Goal: Information Seeking & Learning: Learn about a topic

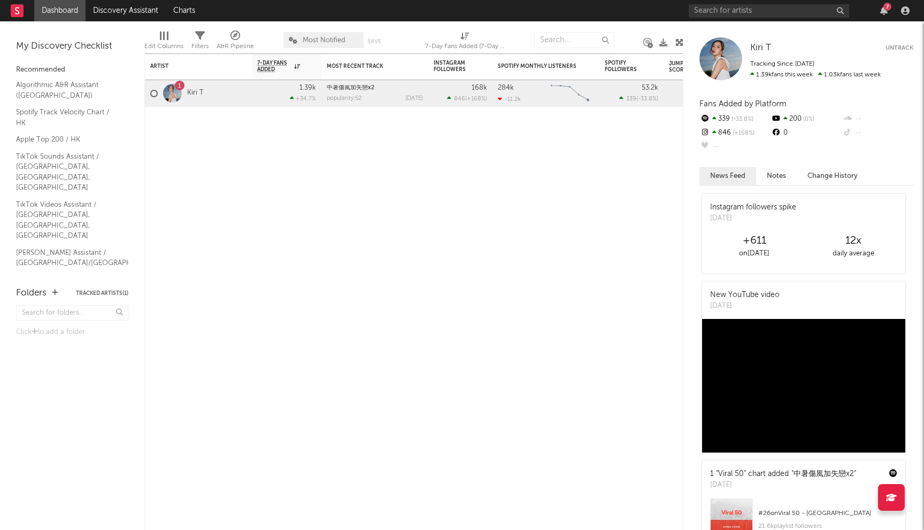
click at [172, 90] on div at bounding box center [172, 93] width 19 height 19
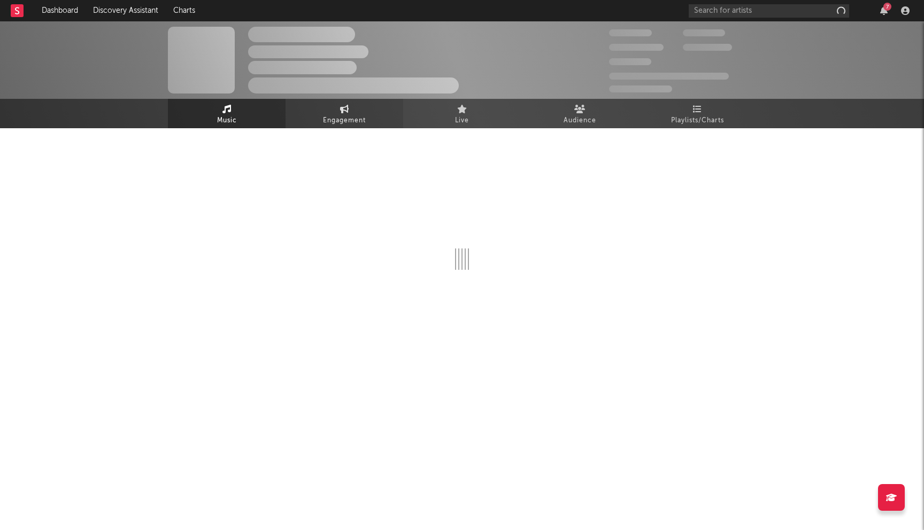
click at [351, 122] on span "Engagement" at bounding box center [344, 120] width 43 height 13
select select "1w"
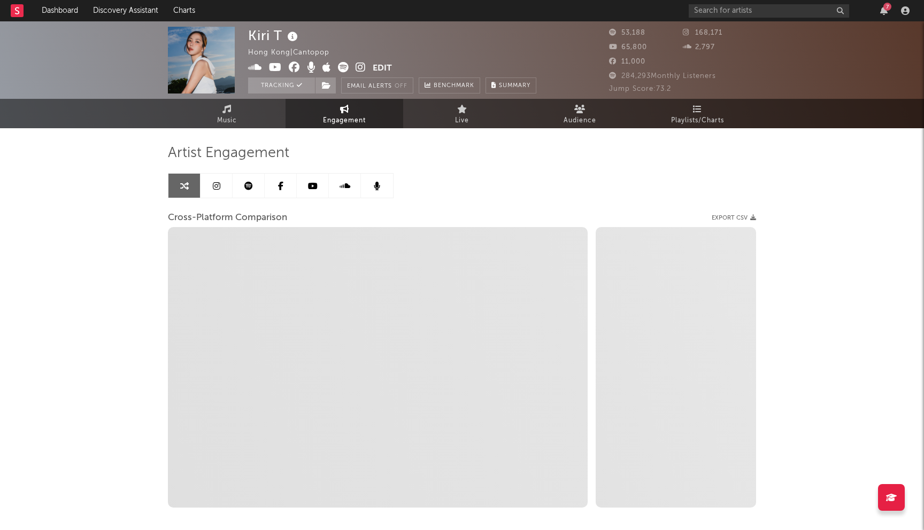
click at [222, 181] on link at bounding box center [216, 186] width 32 height 24
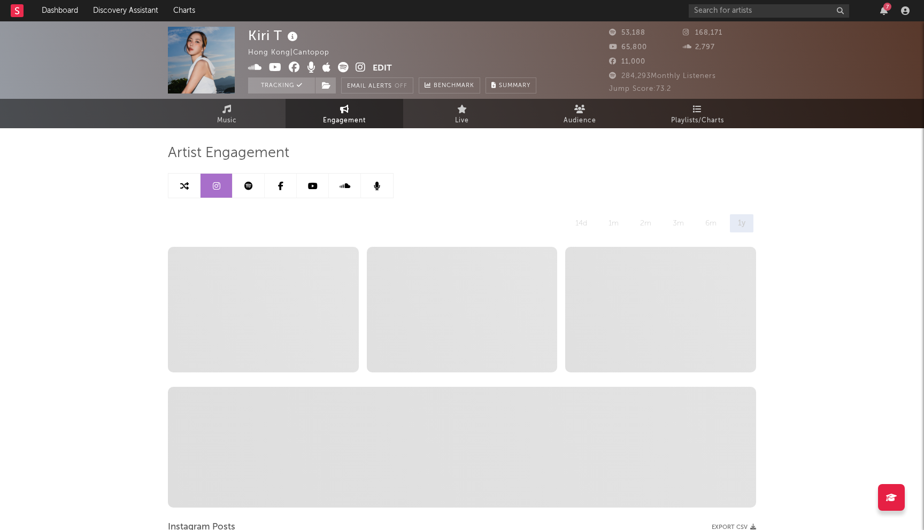
select select "6m"
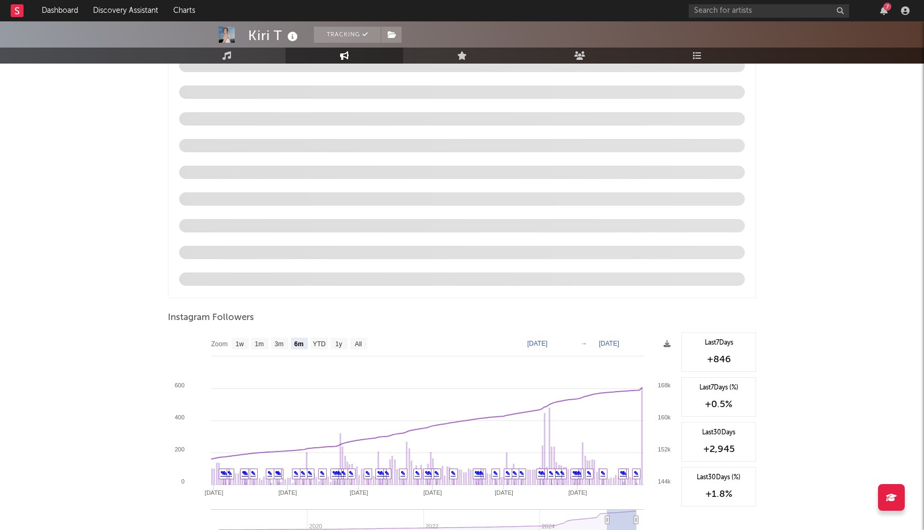
scroll to position [1046, 0]
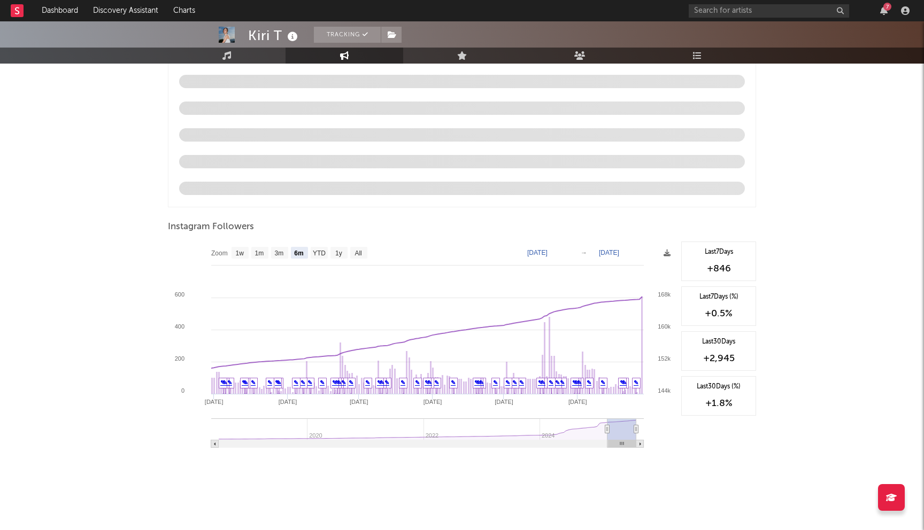
type input "[DATE]"
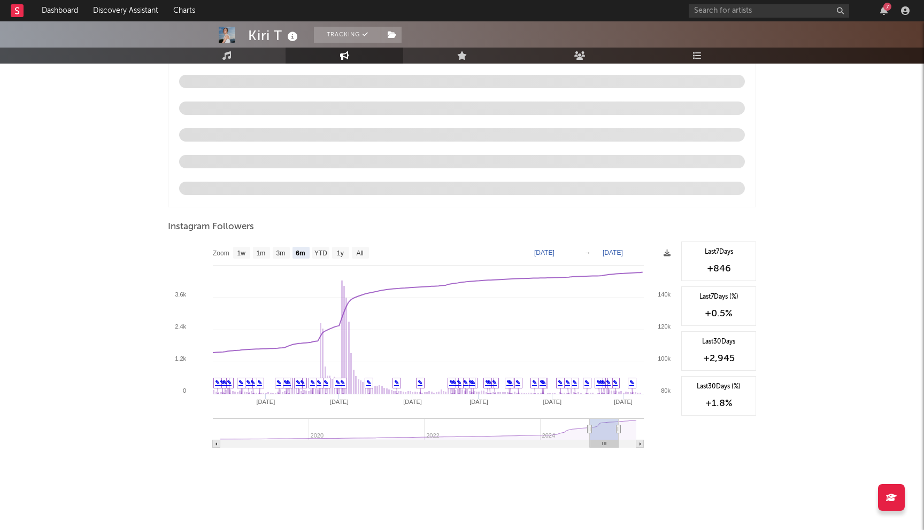
click at [604, 429] on g at bounding box center [428, 432] width 431 height 29
type input "[DATE]"
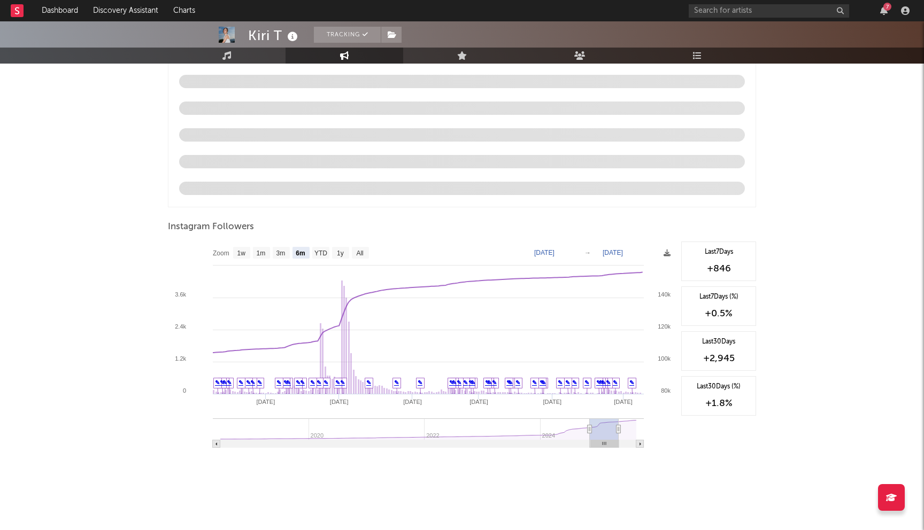
type input "[DATE]"
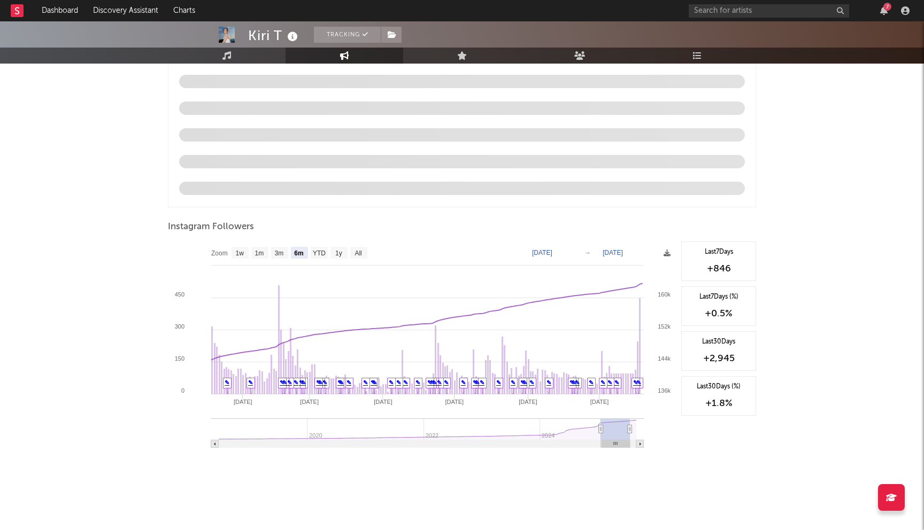
type input "[DATE]"
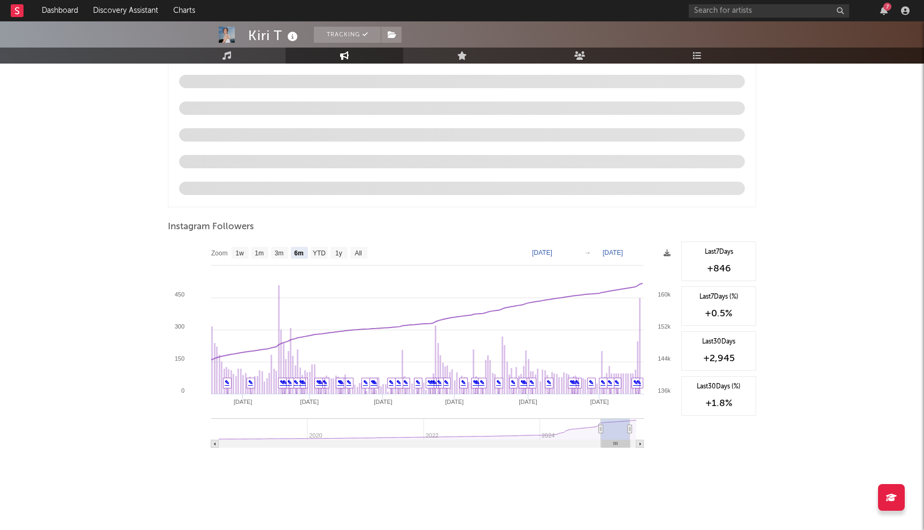
type input "[DATE]"
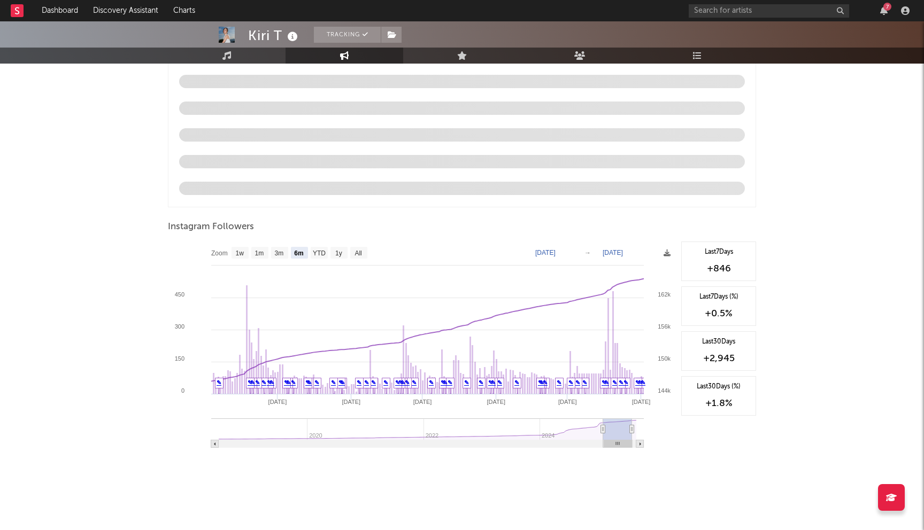
type input "[DATE]"
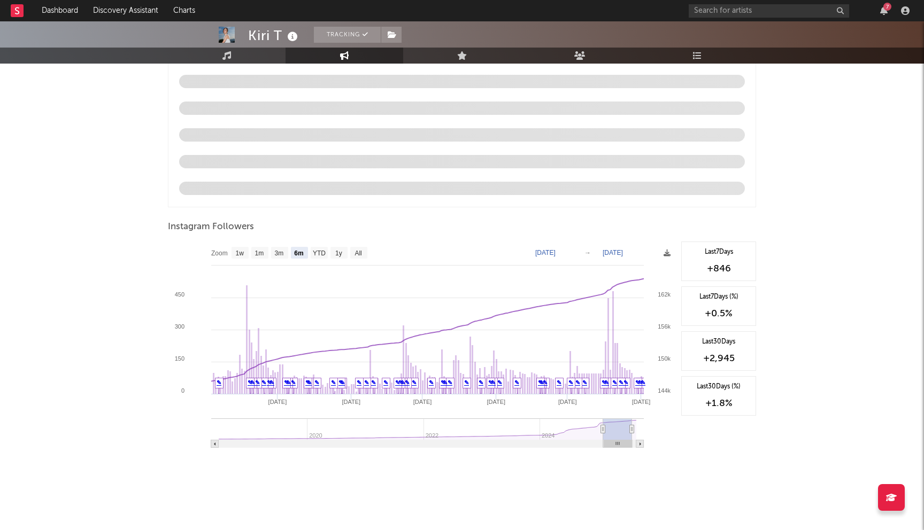
type input "[DATE]"
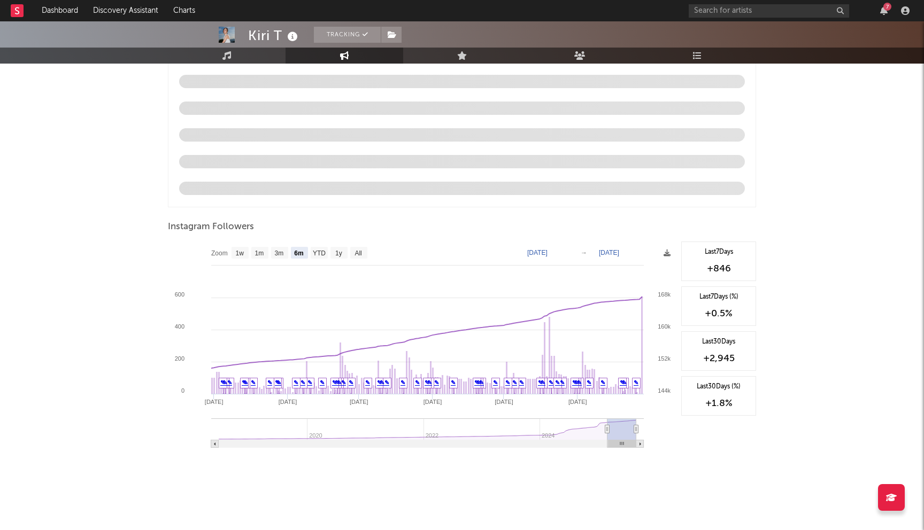
drag, startPoint x: 606, startPoint y: 432, endPoint x: 640, endPoint y: 433, distance: 33.7
click at [640, 433] on icon "Created with Highcharts 10.3.3 Mar '[DATE] May '[DATE] [DATE] '[DATE] 2020 2022…" at bounding box center [422, 349] width 508 height 214
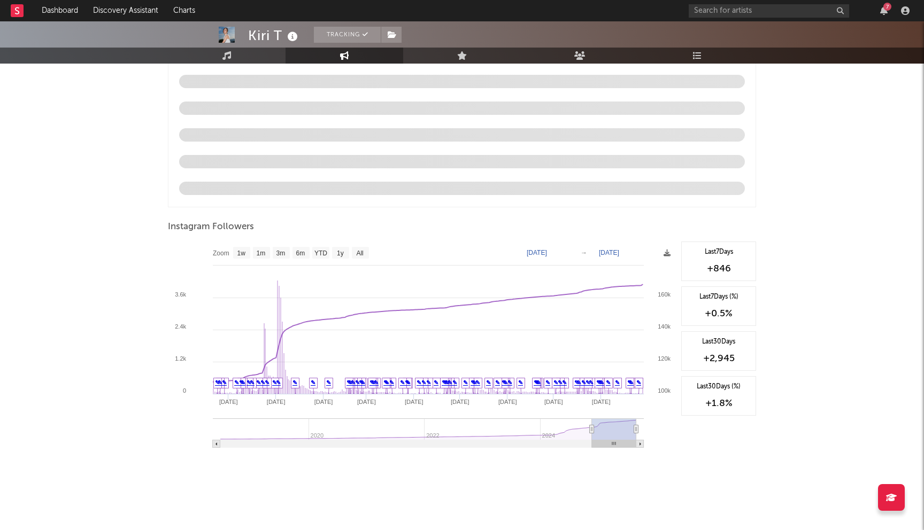
drag, startPoint x: 606, startPoint y: 429, endPoint x: 592, endPoint y: 429, distance: 13.9
click at [592, 429] on icon at bounding box center [592, 429] width 4 height 8
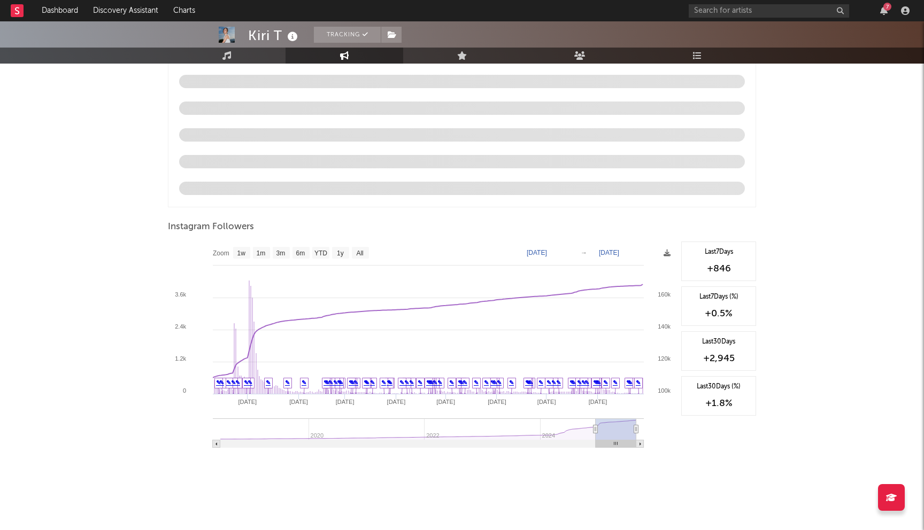
type input "[DATE]"
select select "6m"
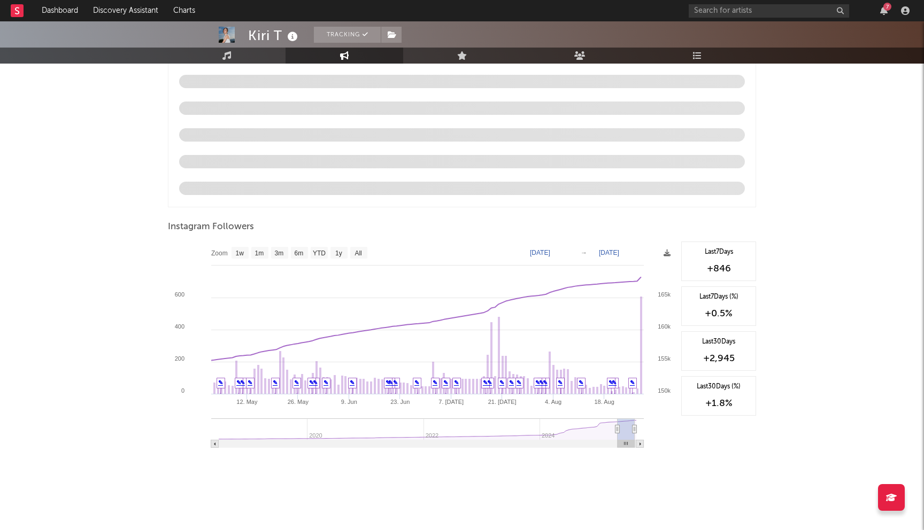
type input "[DATE]"
select select "3m"
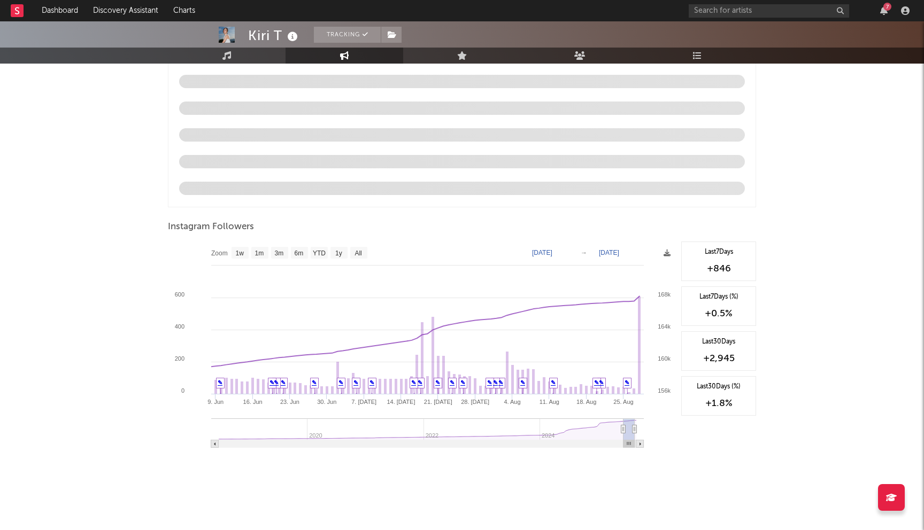
type input "[DATE]"
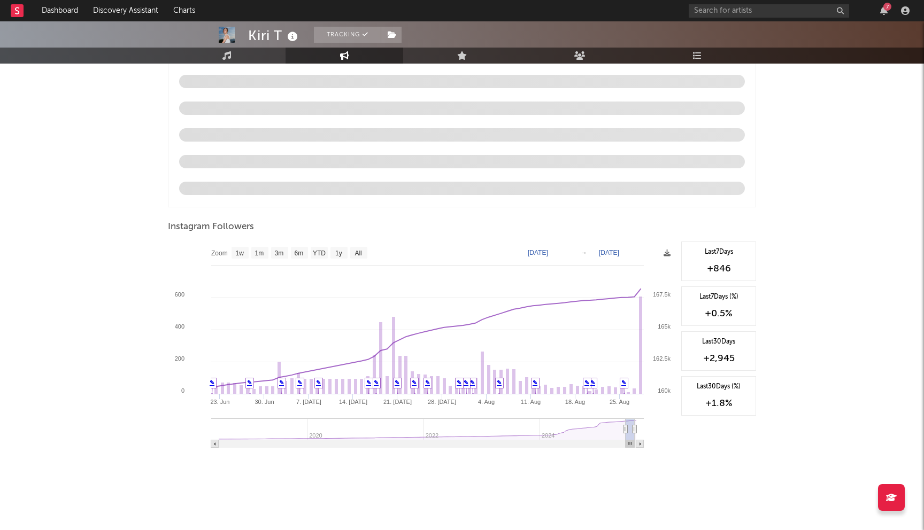
drag, startPoint x: 591, startPoint y: 431, endPoint x: 625, endPoint y: 433, distance: 34.3
click at [625, 433] on icon at bounding box center [625, 429] width 4 height 8
select select "3m"
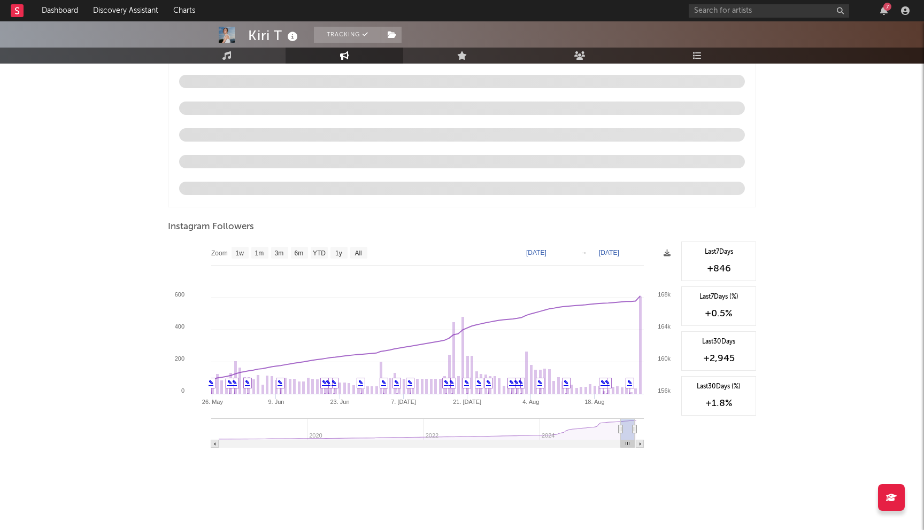
type input "[DATE]"
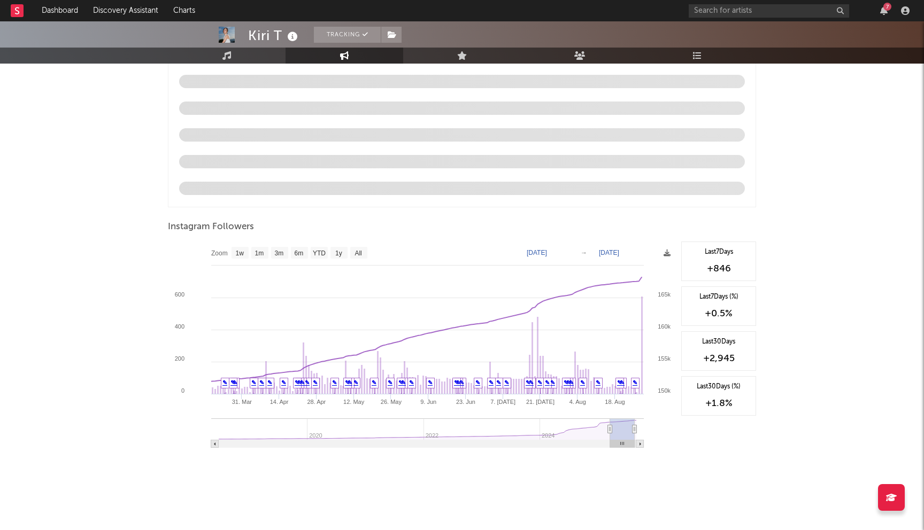
select select "6m"
type input "[DATE]"
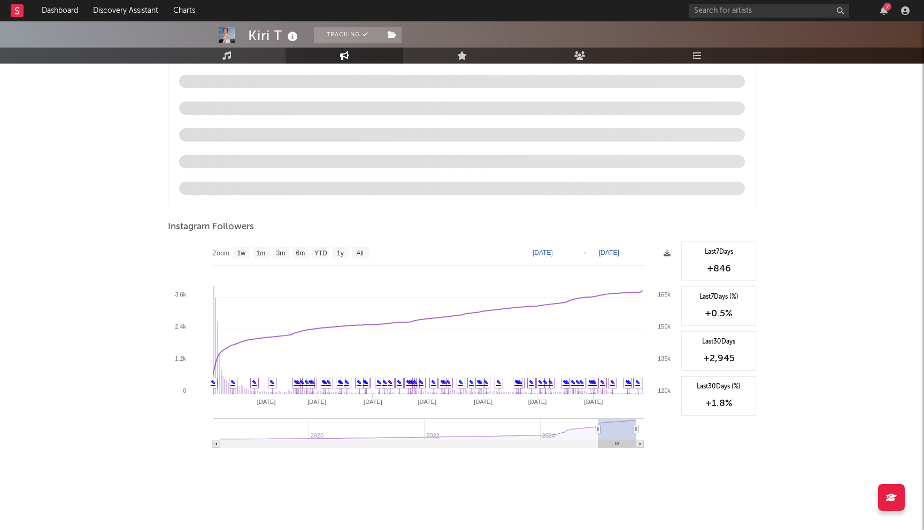
select select "1y"
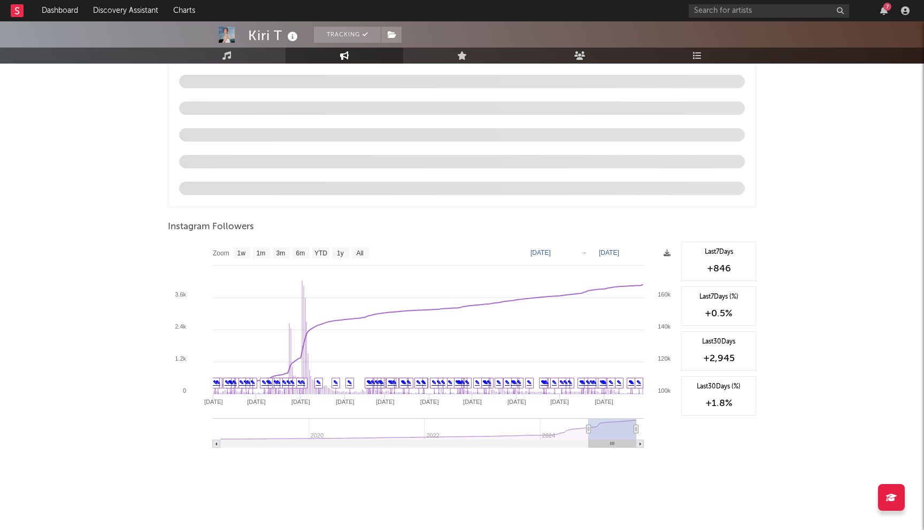
type input "[DATE]"
